Goal: Task Accomplishment & Management: Manage account settings

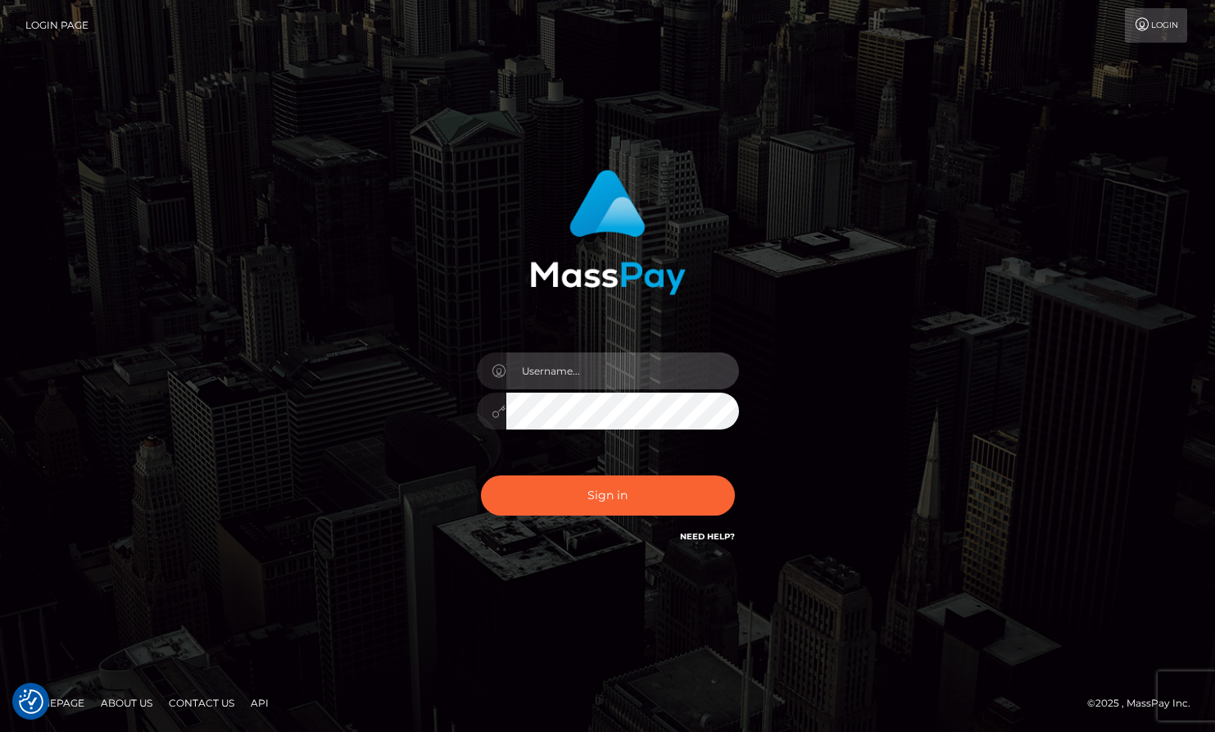
type input "Lou Jacobée"
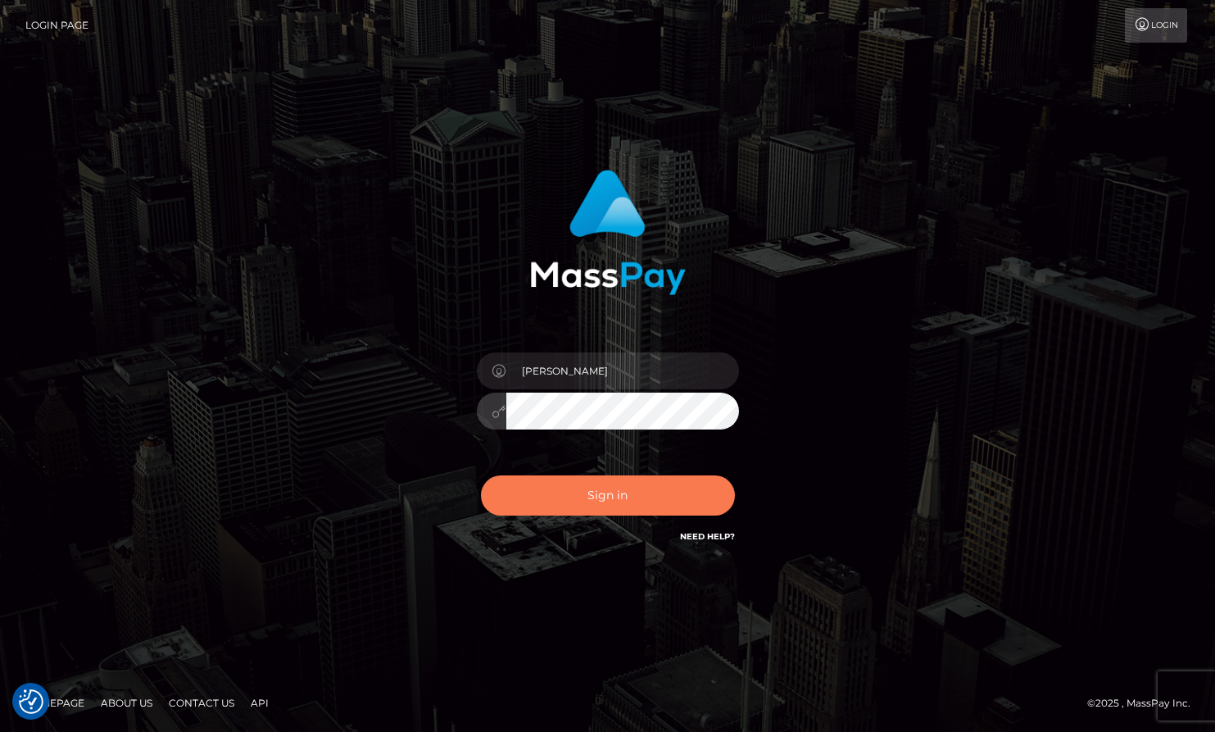
click at [580, 497] on button "Sign in" at bounding box center [608, 495] width 254 height 40
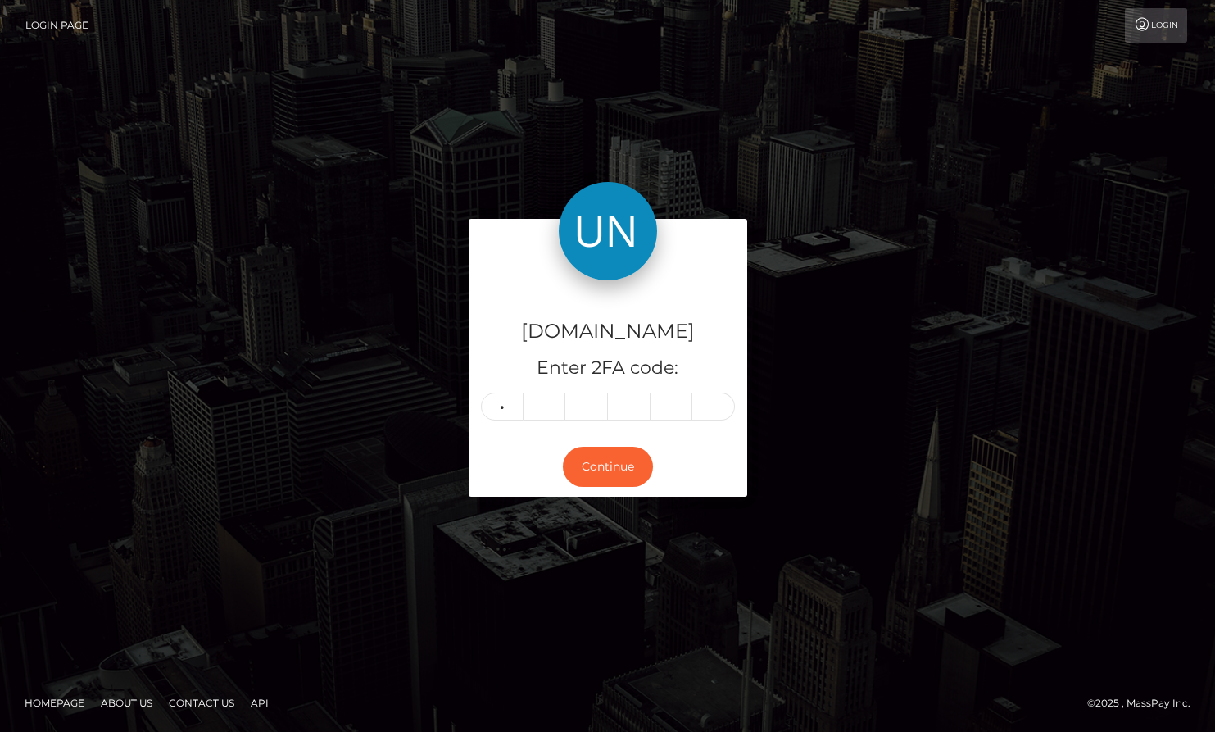
type input "1"
type input "4"
type input "2"
type input "9"
type input "4"
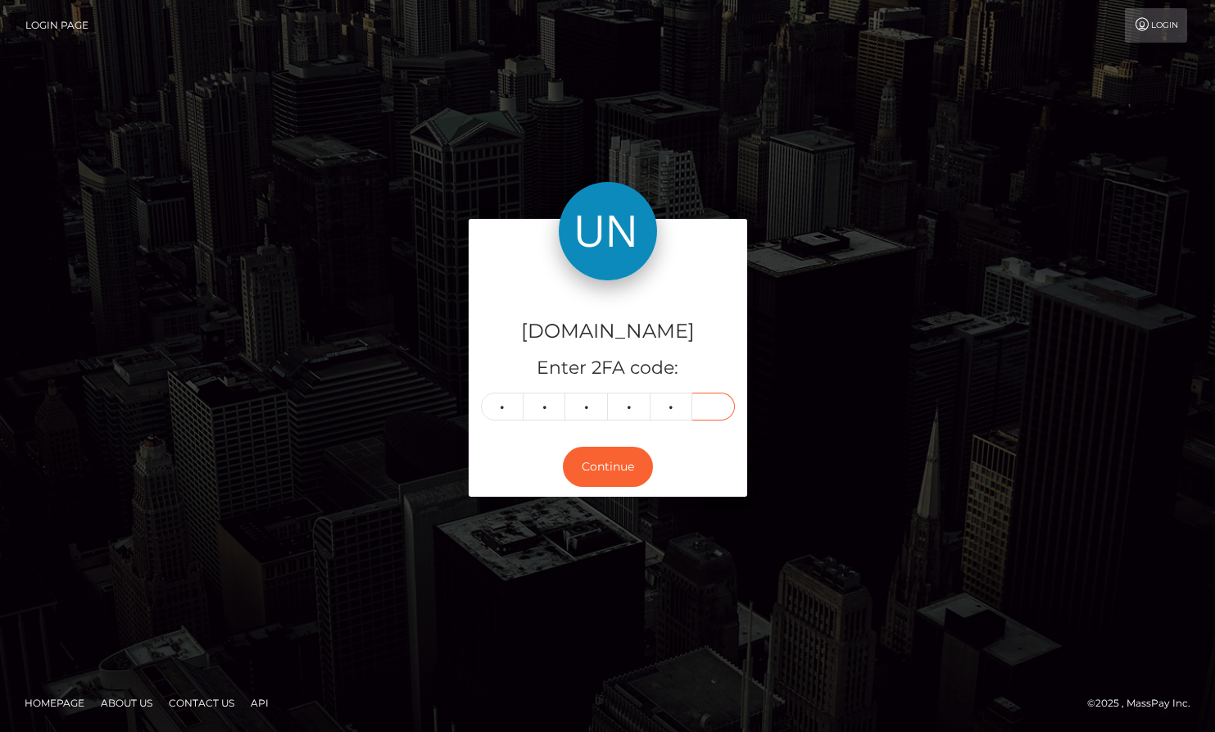
type input "3"
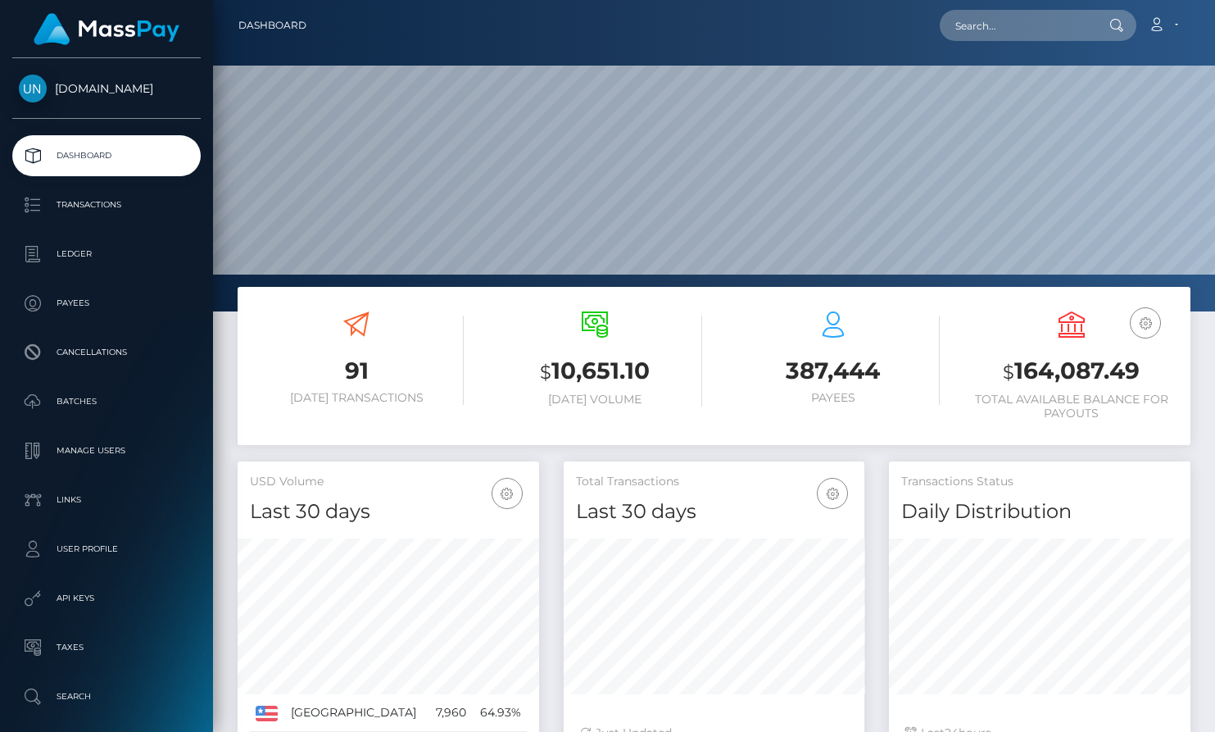
scroll to position [289, 301]
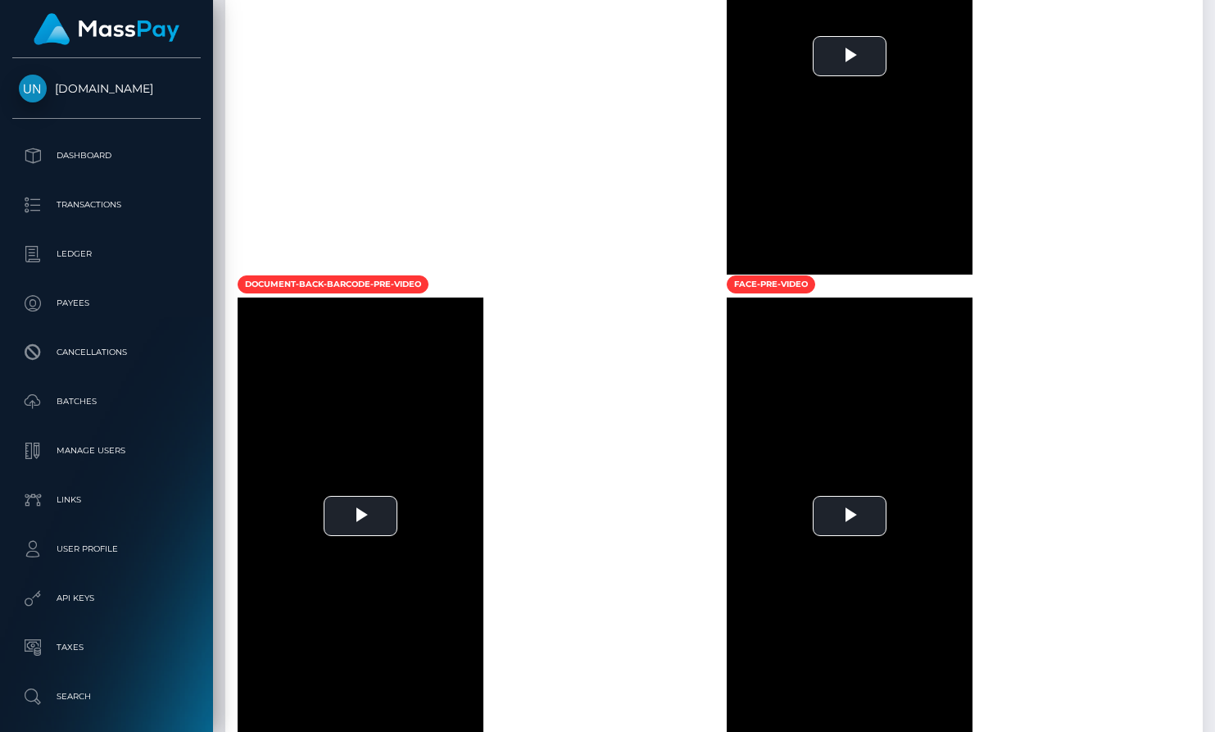
scroll to position [1291, 0]
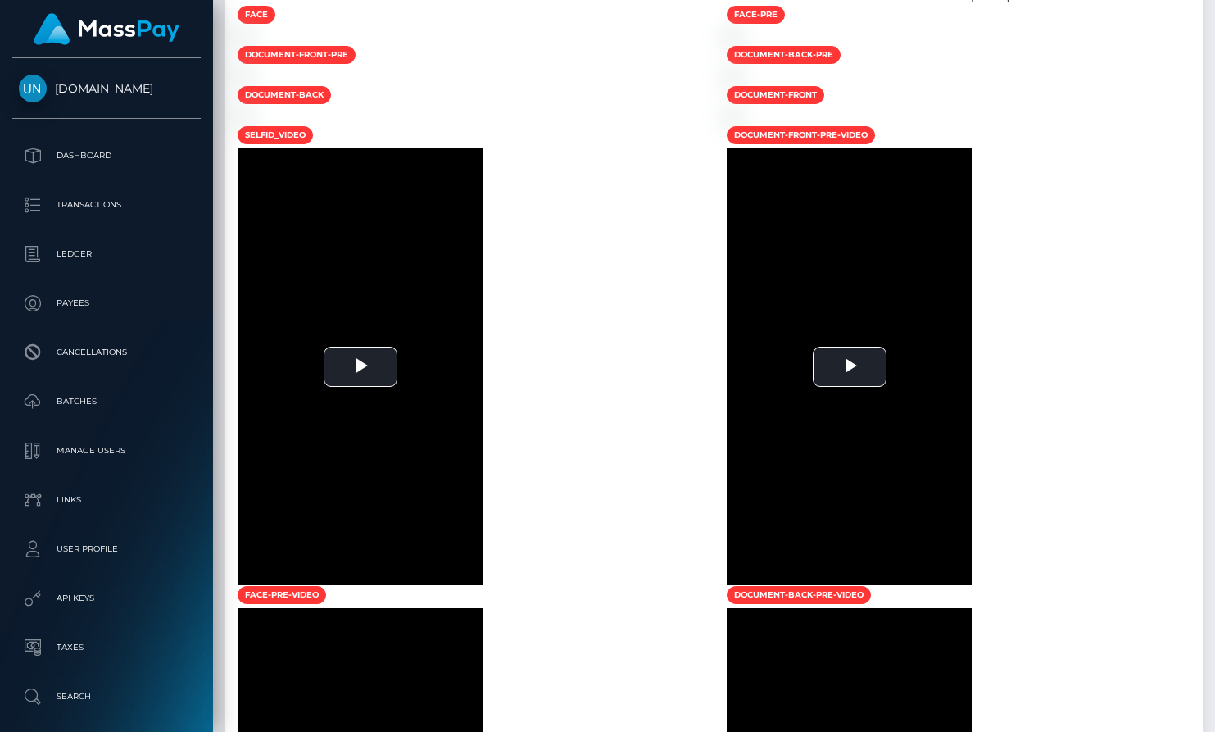
scroll to position [197, 301]
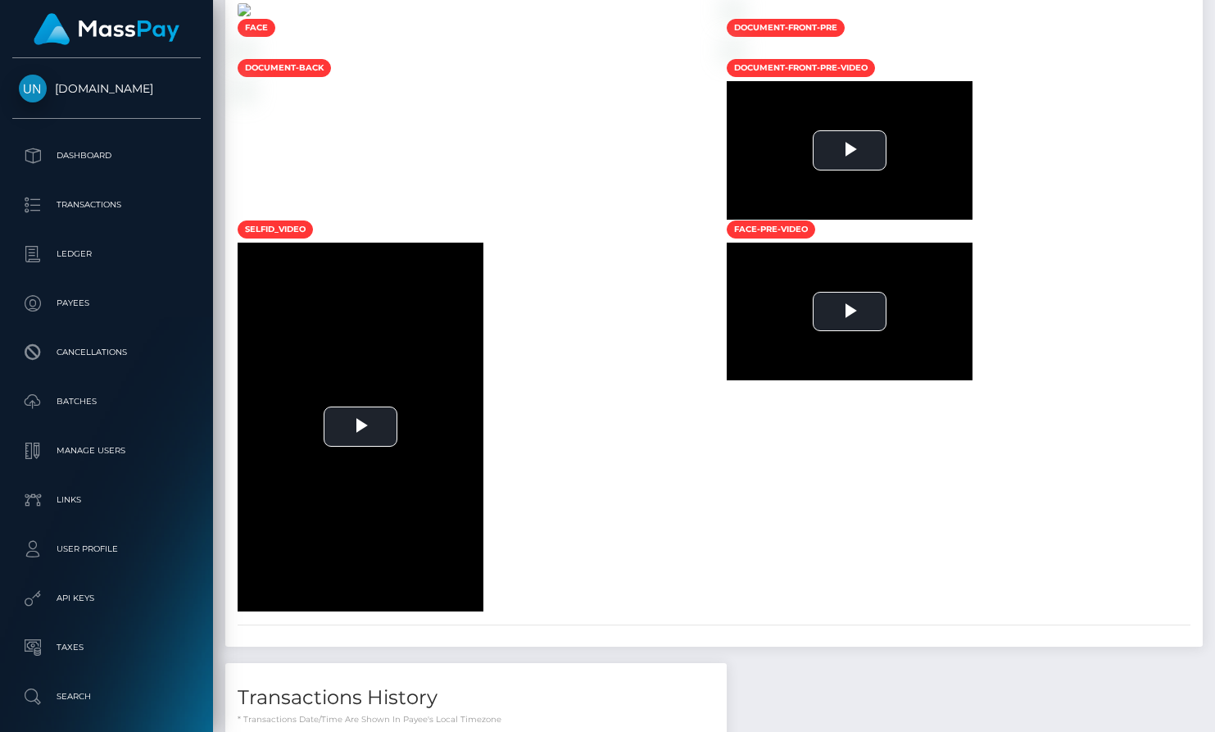
scroll to position [1004, 0]
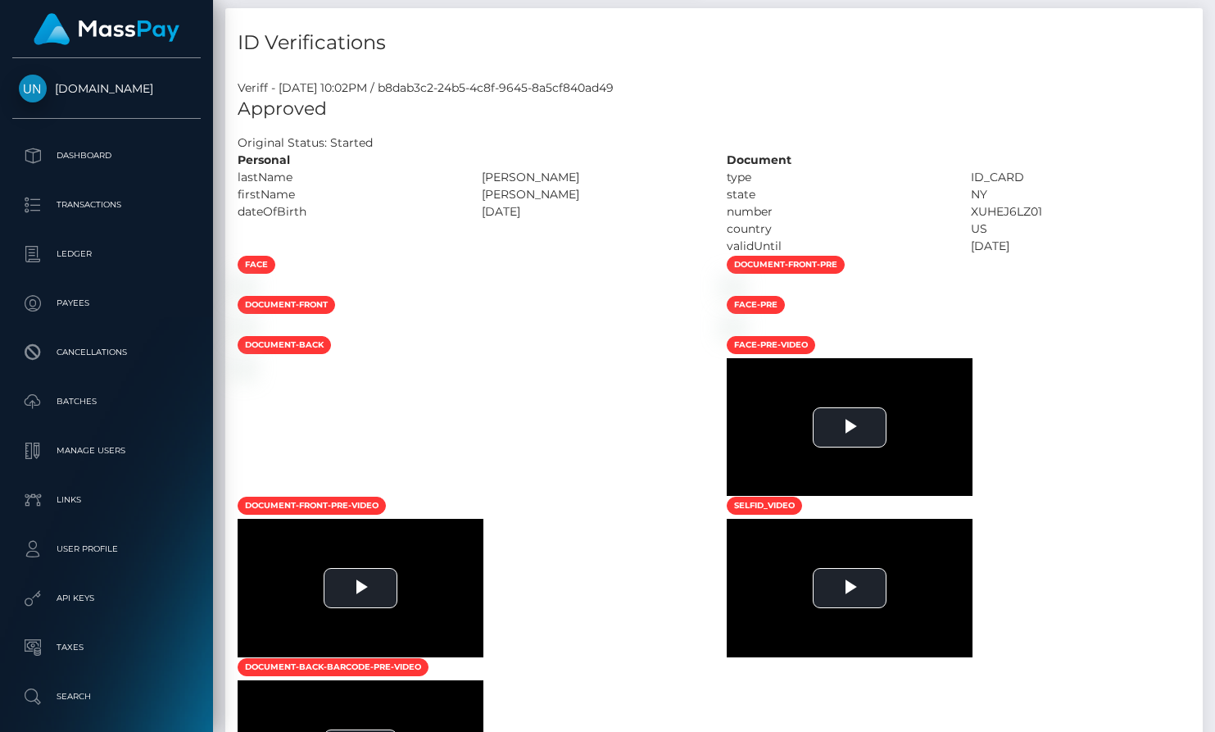
scroll to position [1009, 0]
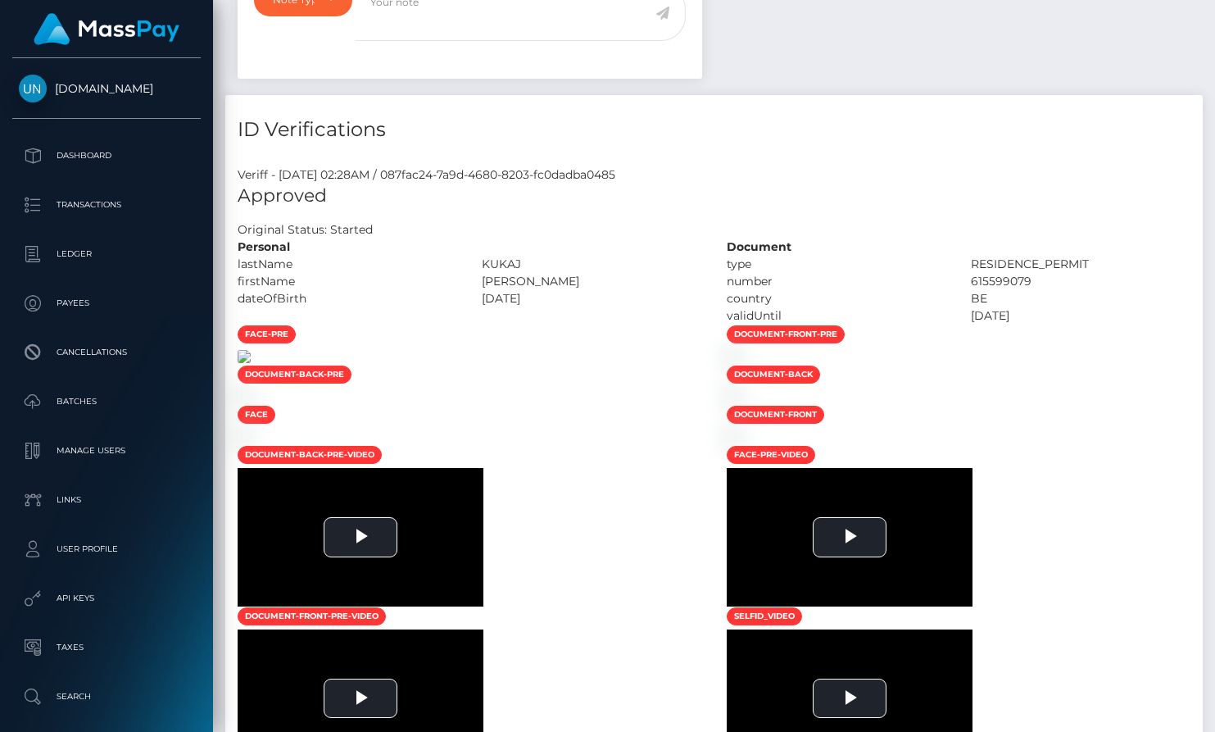
scroll to position [947, 0]
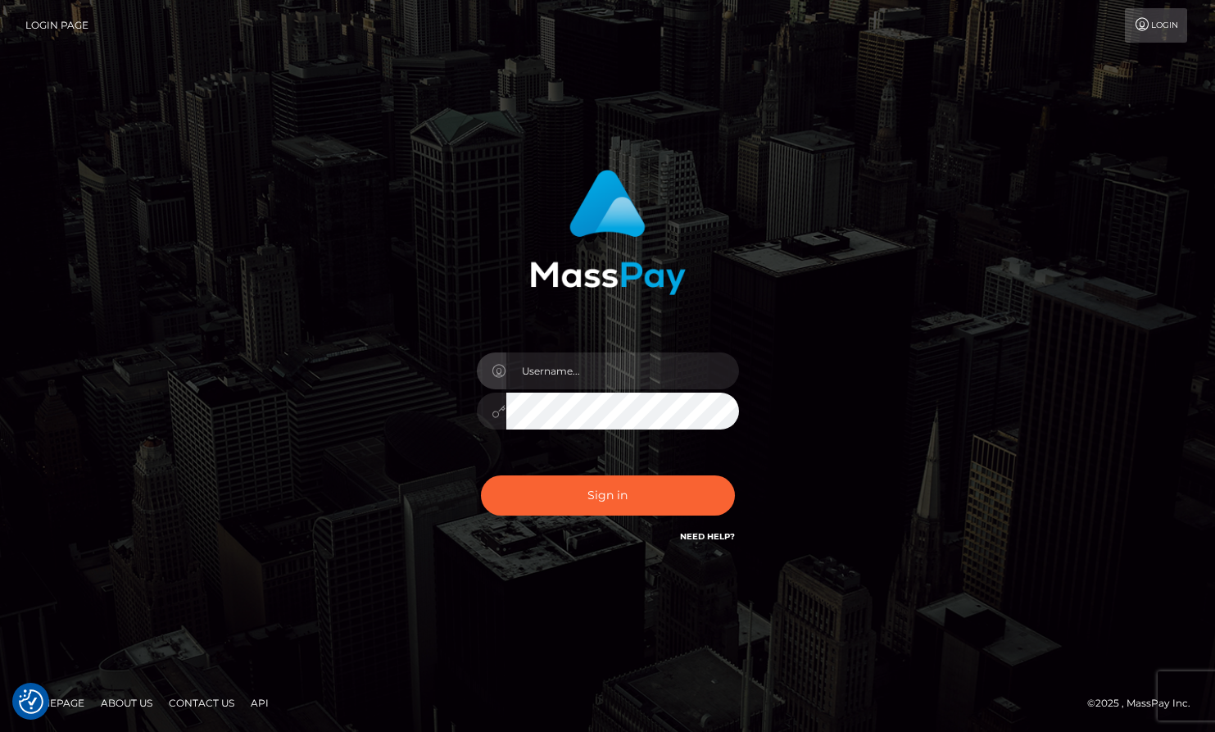
checkbox input "true"
